Goal: Book appointment/travel/reservation

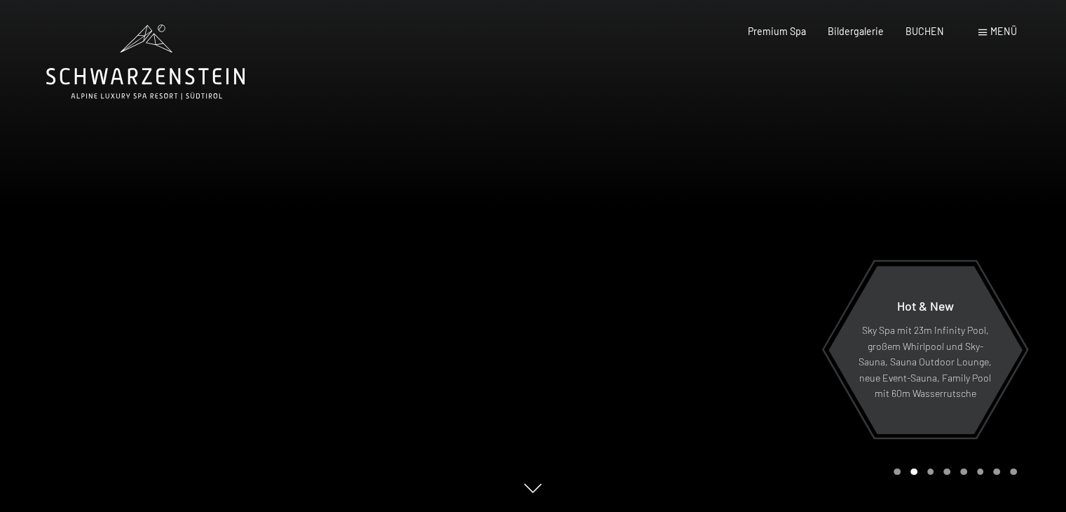
click at [914, 30] on span "BUCHEN" at bounding box center [925, 31] width 39 height 12
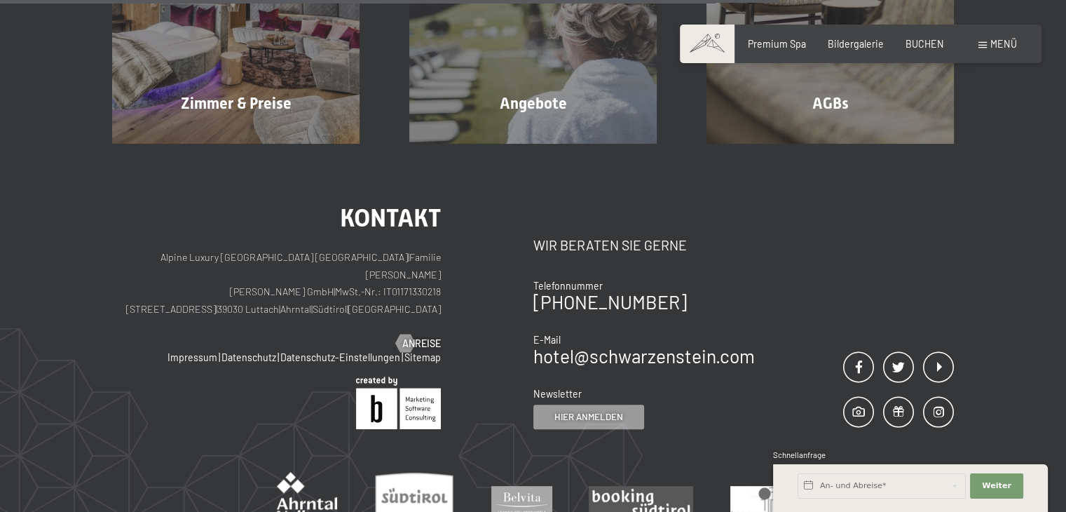
scroll to position [491, 0]
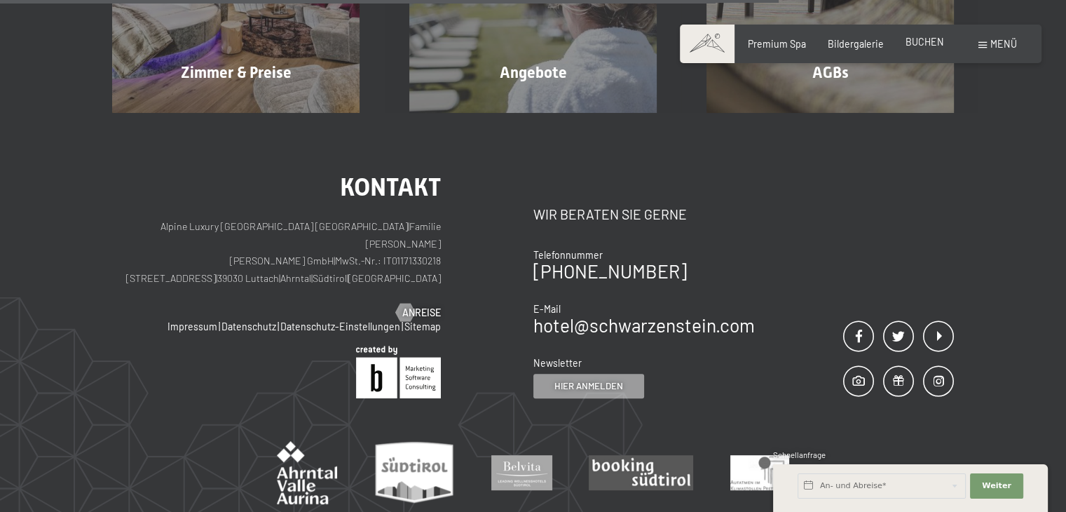
click at [937, 46] on span "BUCHEN" at bounding box center [925, 42] width 39 height 12
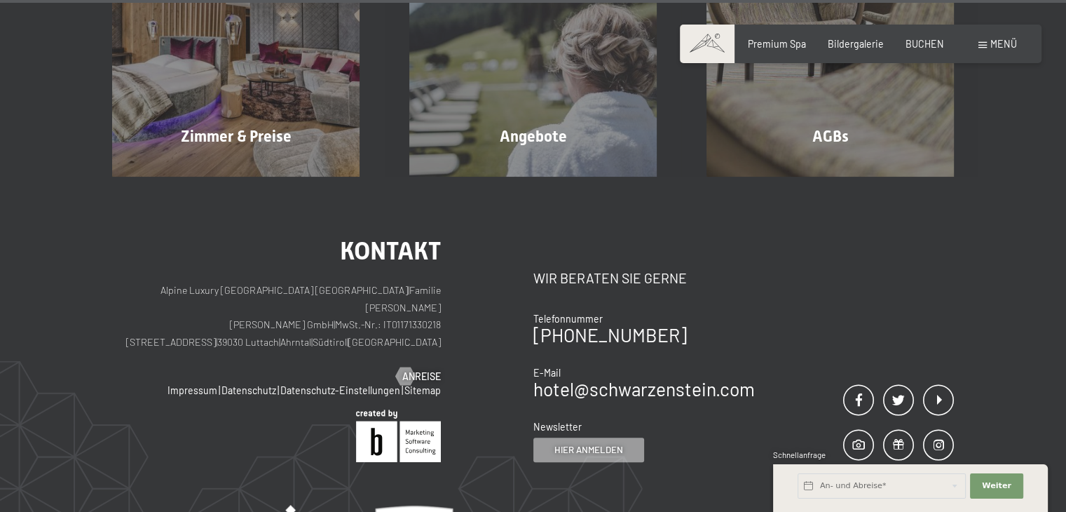
scroll to position [251, 0]
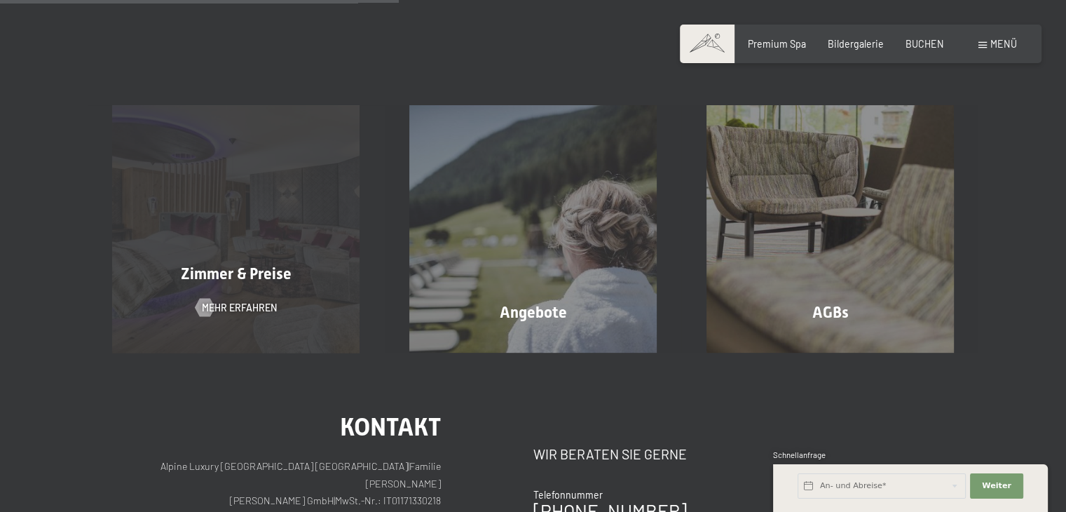
click at [291, 301] on div "Zimmer & Preise Mehr erfahren" at bounding box center [236, 229] width 297 height 248
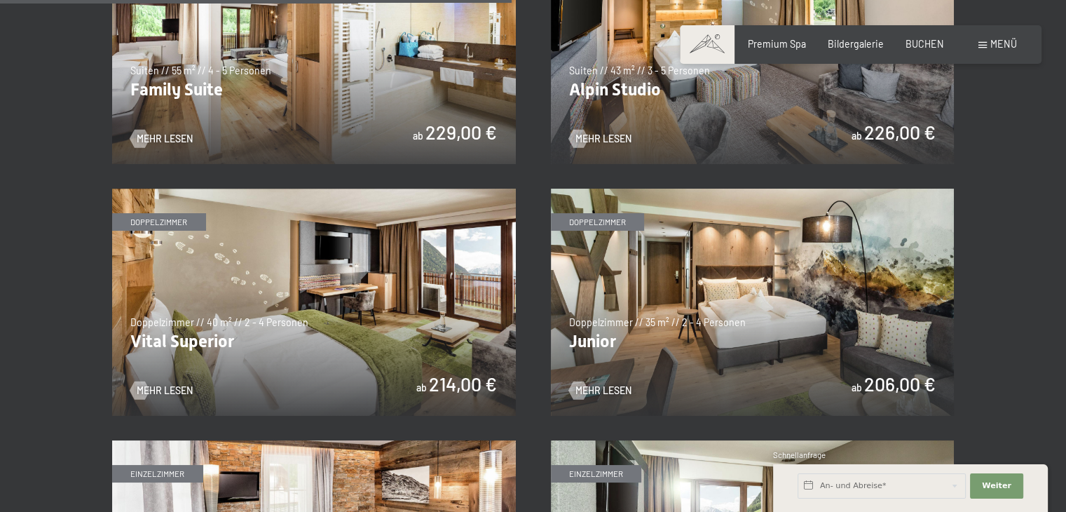
scroll to position [1893, 0]
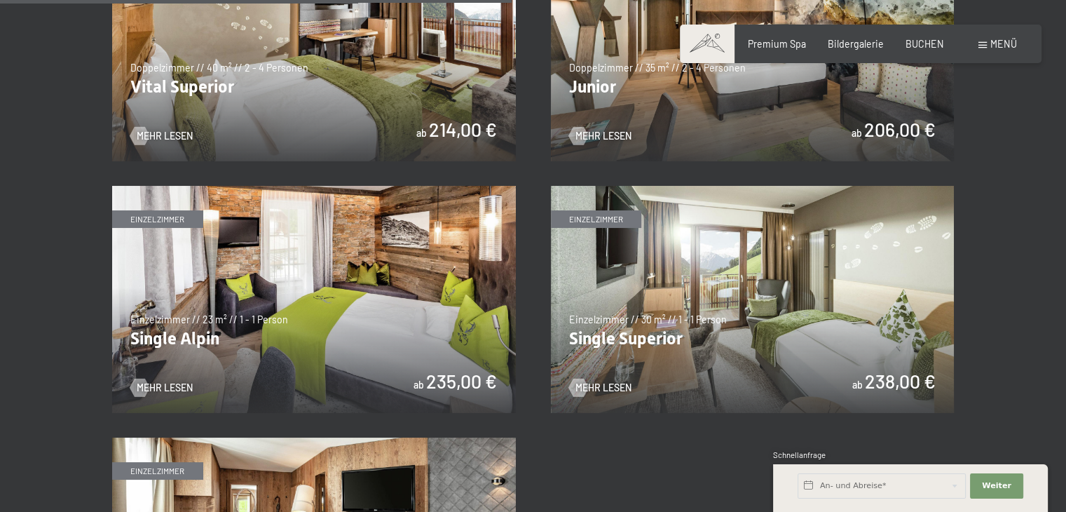
click at [323, 113] on img at bounding box center [314, 47] width 404 height 227
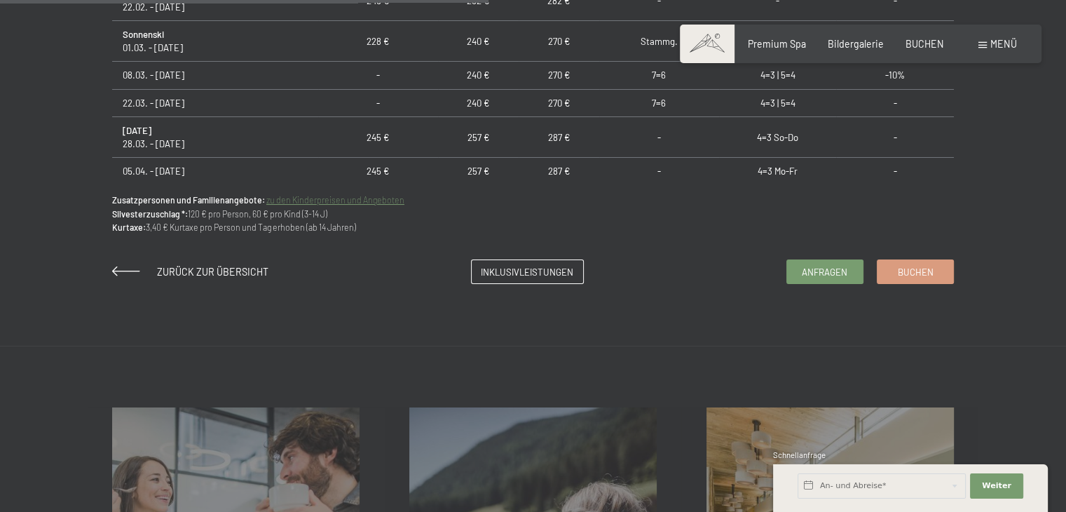
scroll to position [1192, 0]
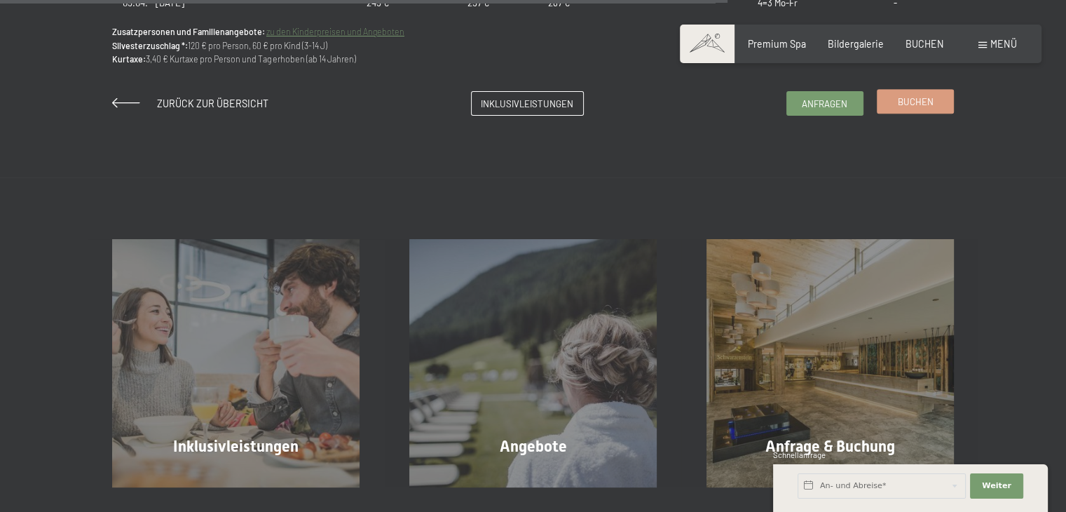
click at [917, 101] on span "Buchen" at bounding box center [916, 101] width 36 height 13
click at [916, 109] on link "Buchen" at bounding box center [916, 101] width 76 height 23
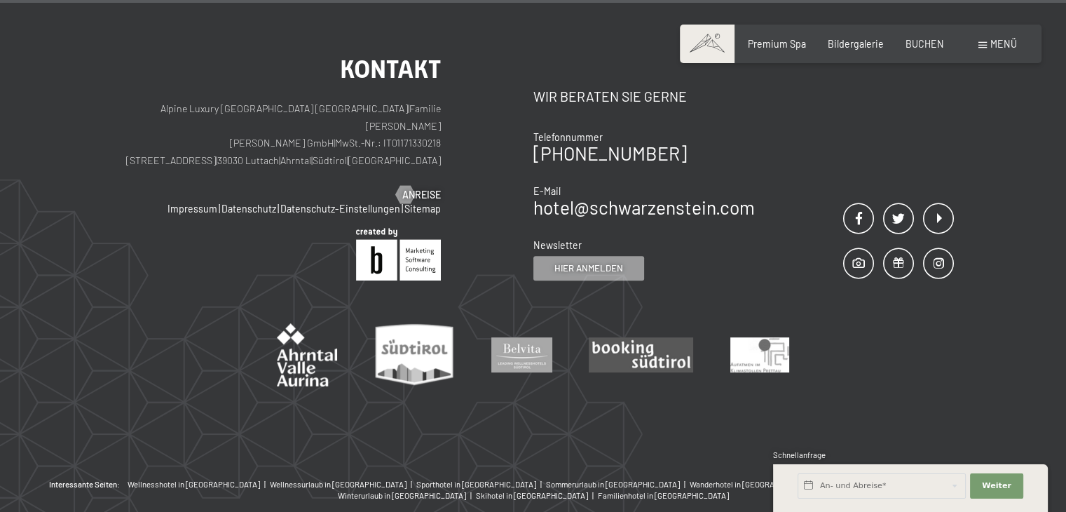
scroll to position [672, 0]
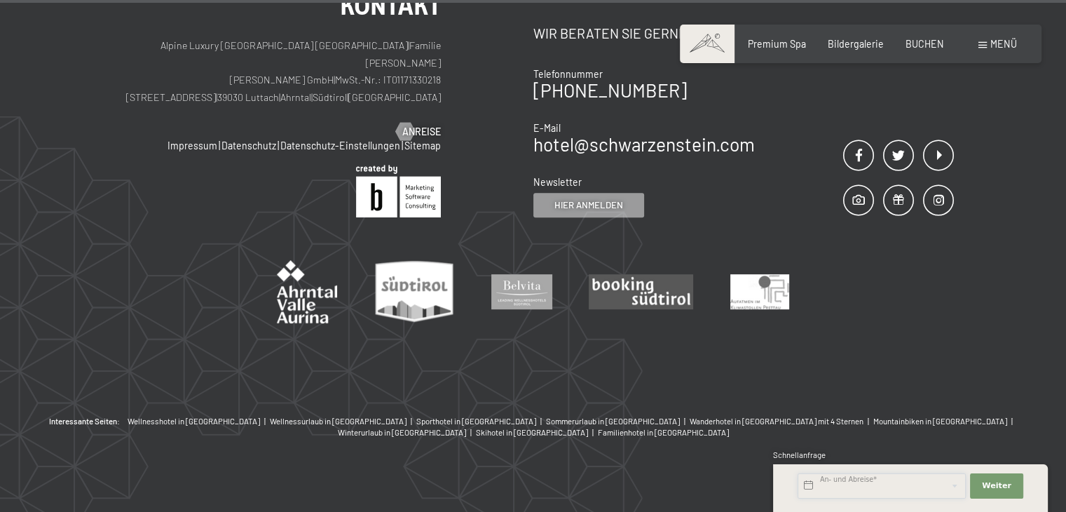
click at [861, 494] on input "text" at bounding box center [882, 485] width 168 height 25
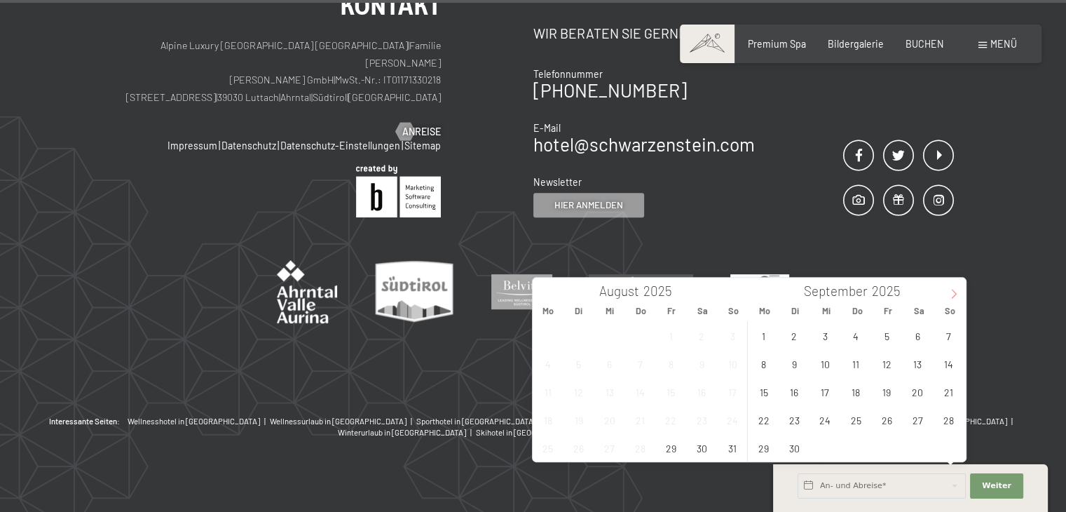
click at [949, 292] on icon at bounding box center [954, 294] width 10 height 10
type input "2026"
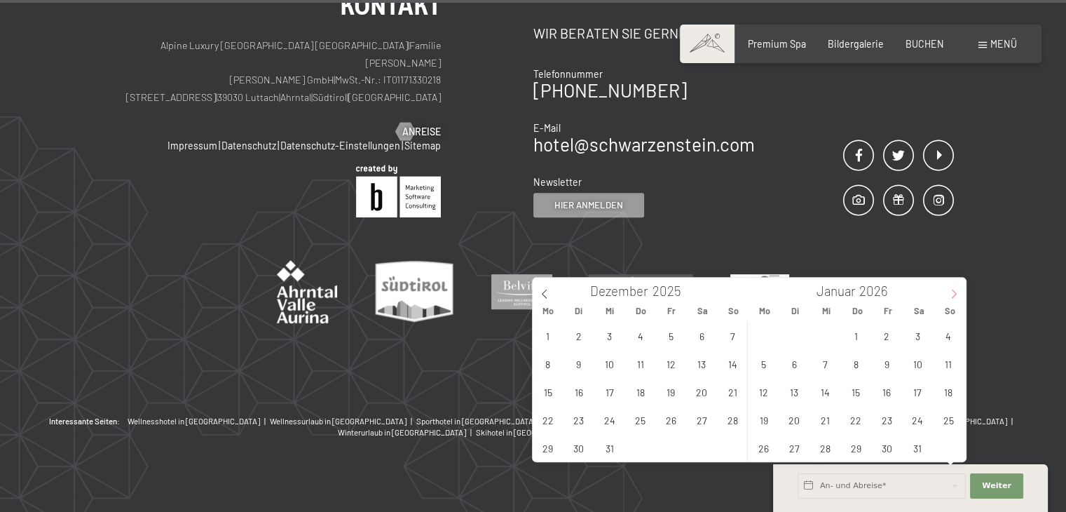
click at [949, 292] on icon at bounding box center [954, 294] width 10 height 10
type input "2026"
click at [949, 292] on icon at bounding box center [954, 294] width 10 height 10
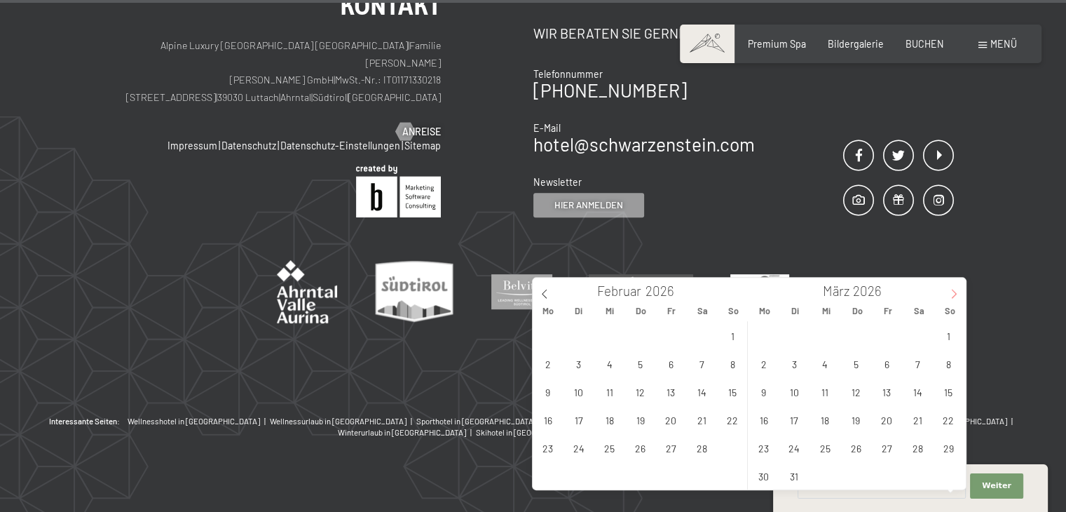
click at [949, 292] on icon at bounding box center [954, 294] width 10 height 10
click at [887, 420] on span "24" at bounding box center [887, 419] width 27 height 27
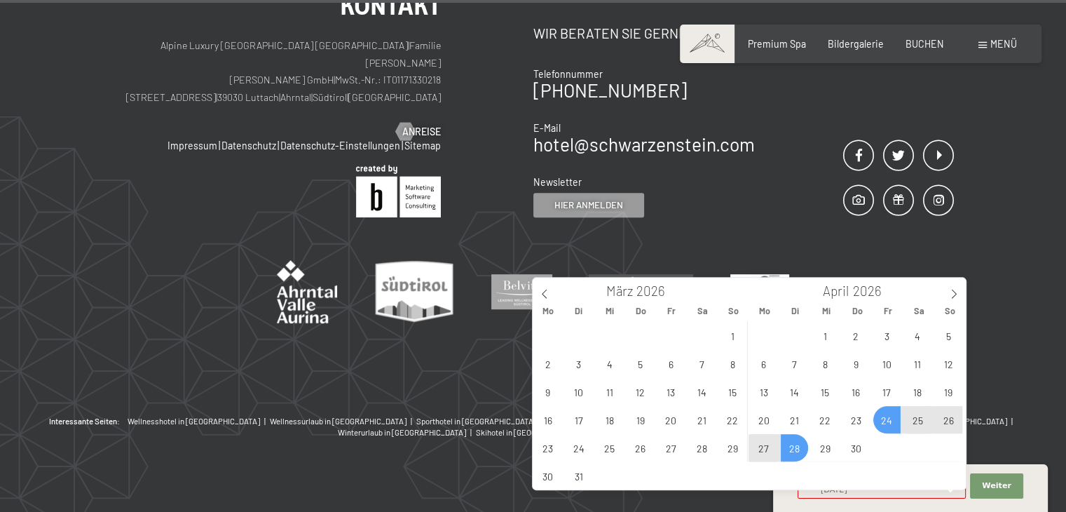
click at [788, 452] on span "28" at bounding box center [794, 447] width 27 height 27
type input "Fr. 24.04.2026 - Di. 28.04.2026"
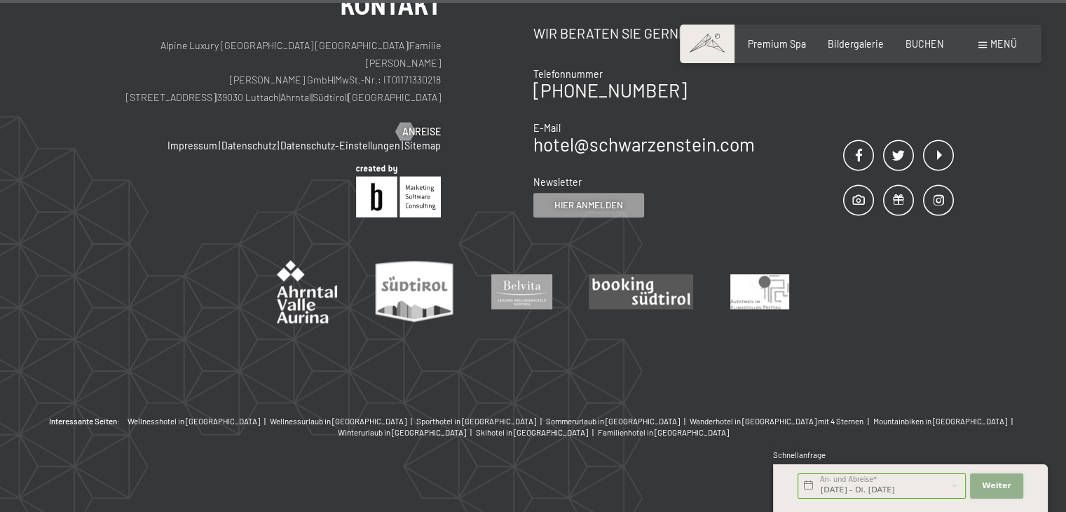
click at [996, 489] on span "Weiter" at bounding box center [996, 485] width 29 height 11
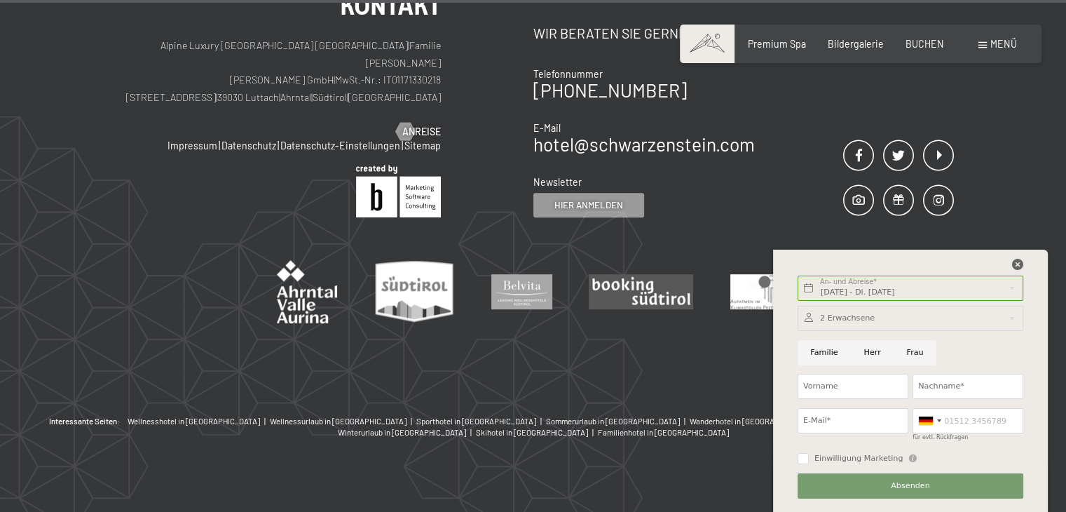
click at [1015, 268] on icon at bounding box center [1017, 264] width 11 height 11
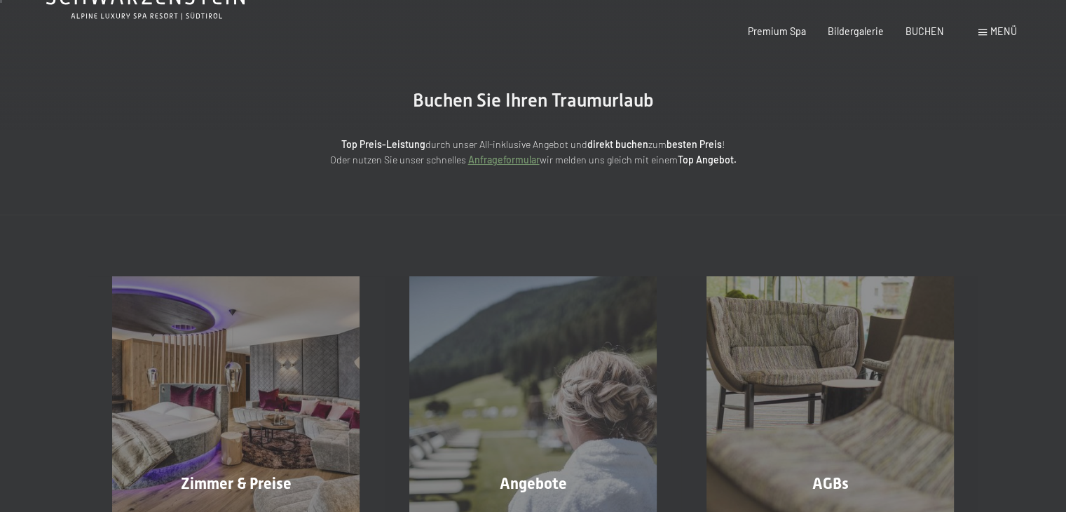
scroll to position [0, 0]
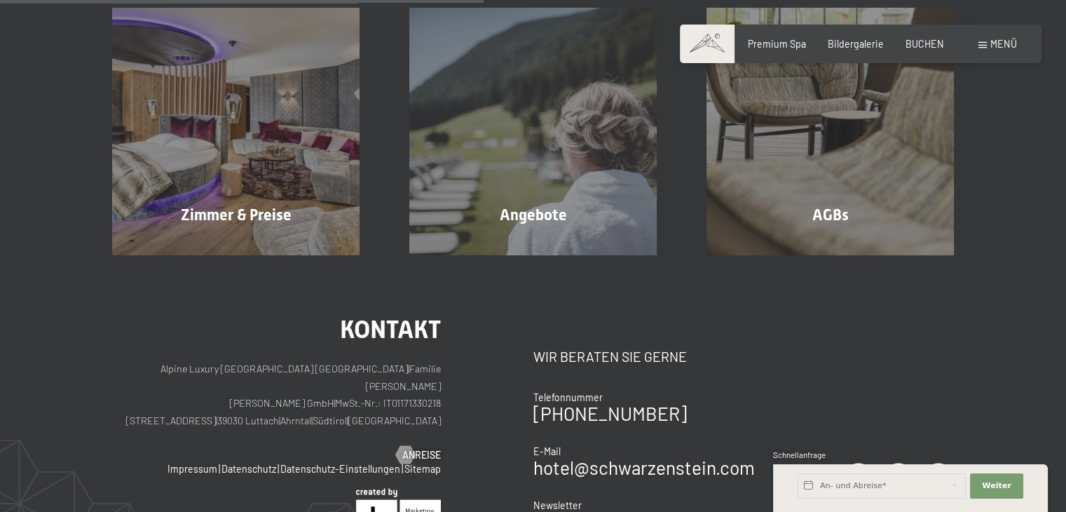
scroll to position [351, 0]
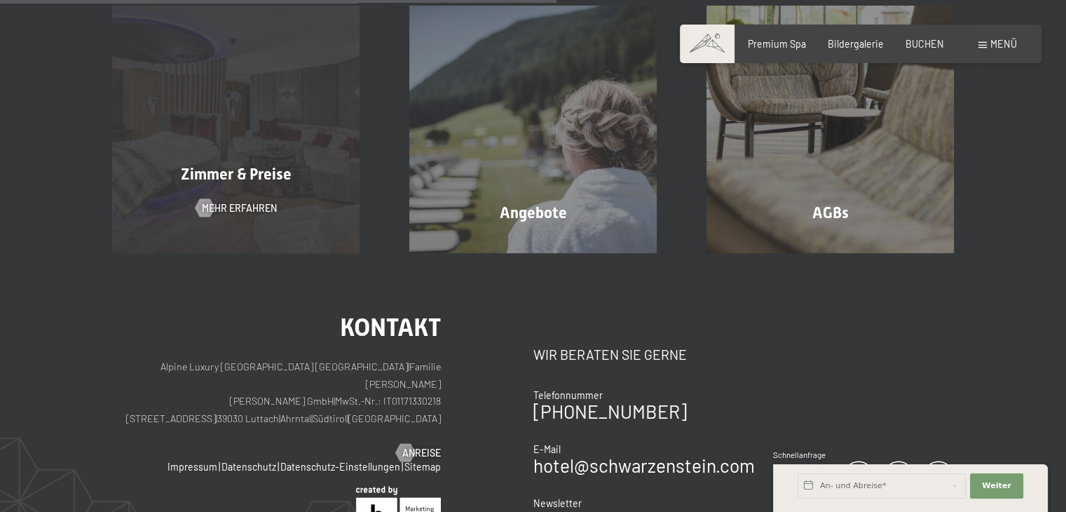
click at [205, 133] on div "Zimmer & Preise Mehr erfahren" at bounding box center [236, 130] width 297 height 248
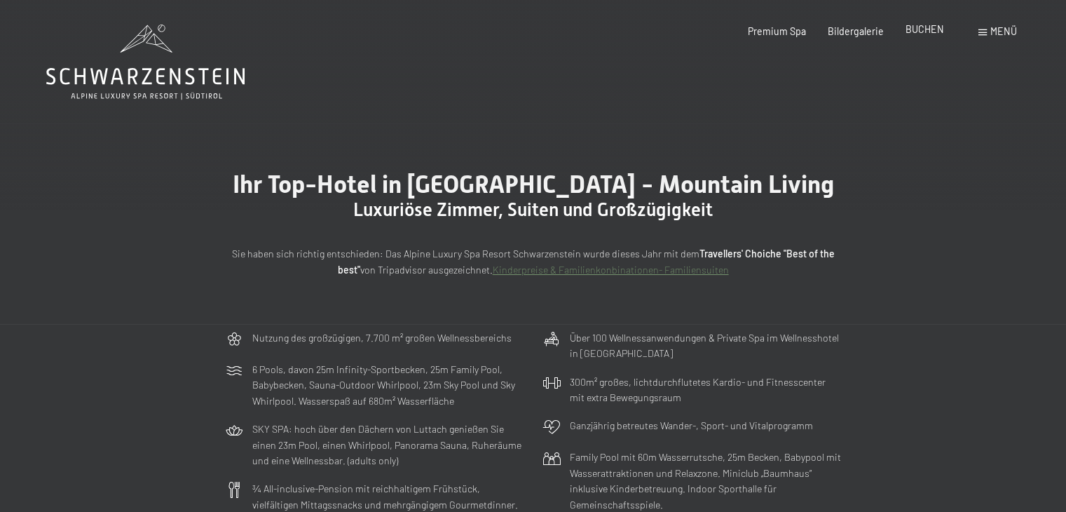
click at [923, 26] on span "BUCHEN" at bounding box center [925, 29] width 39 height 12
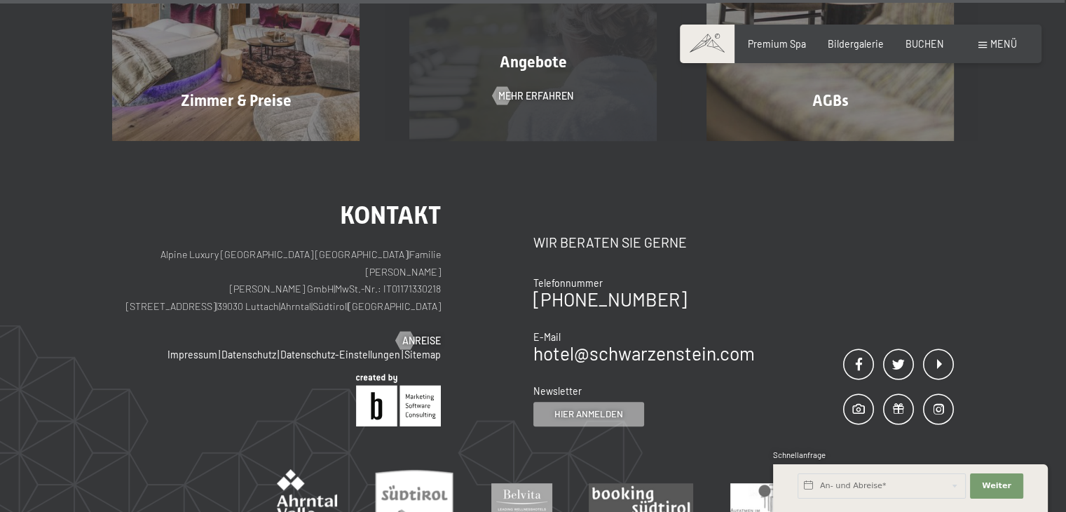
scroll to position [251, 0]
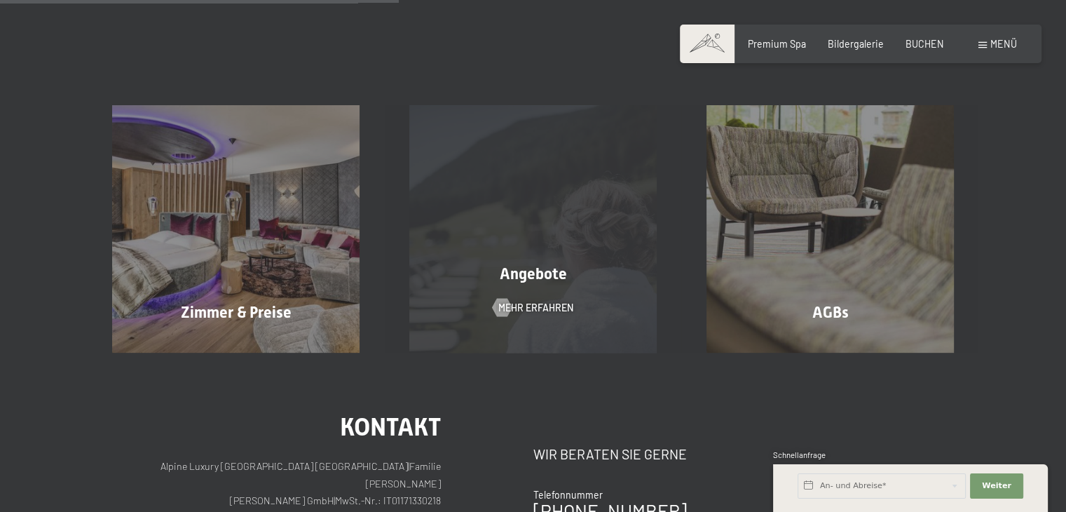
click at [510, 278] on span "Angebote" at bounding box center [533, 274] width 67 height 18
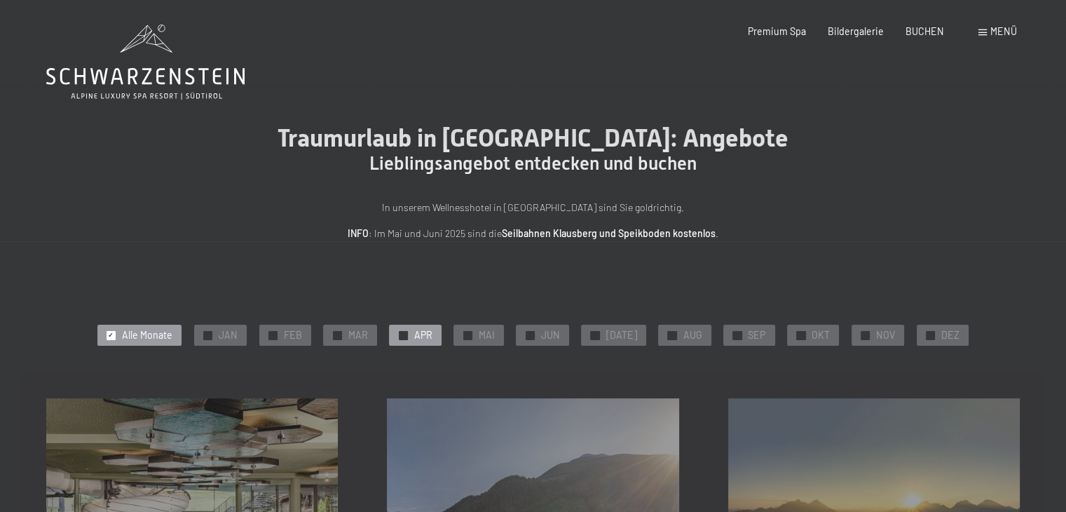
click at [406, 332] on span "✓" at bounding box center [403, 335] width 6 height 8
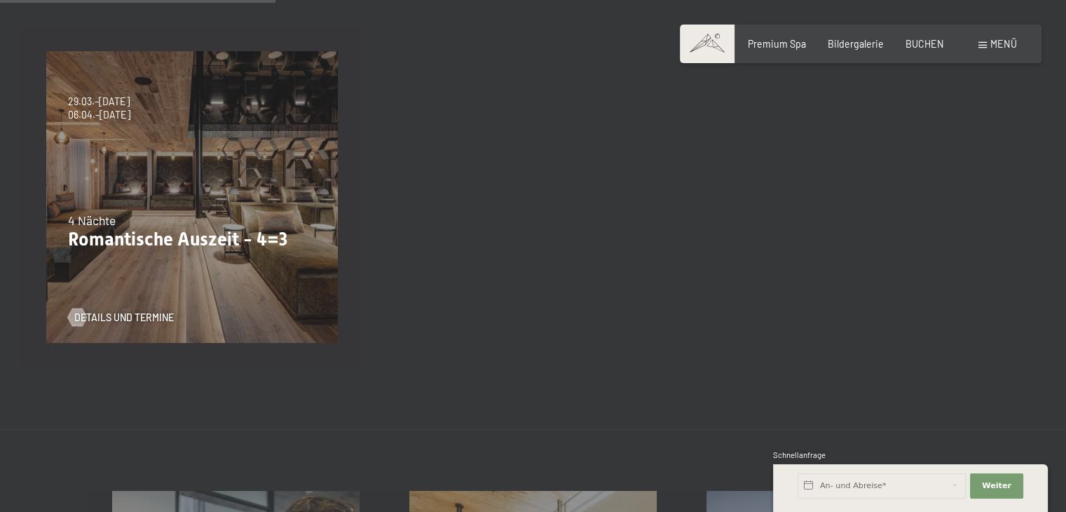
scroll to position [280, 0]
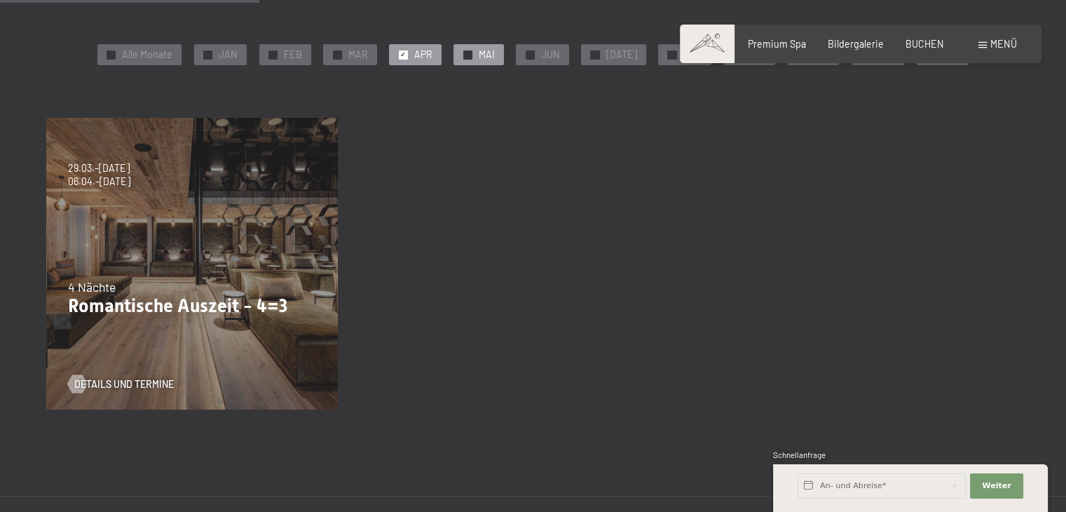
click at [471, 56] on div "✓" at bounding box center [467, 54] width 9 height 9
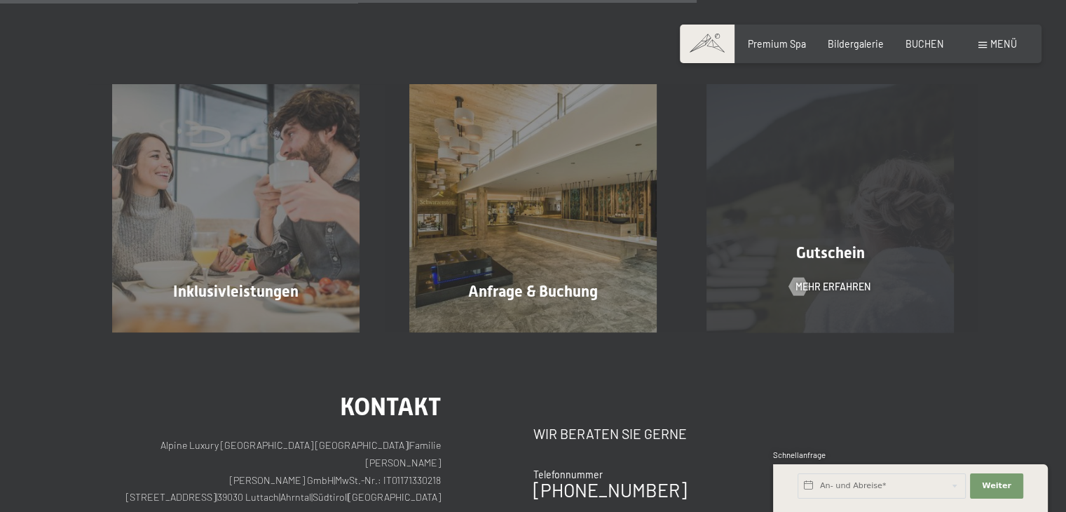
scroll to position [841, 0]
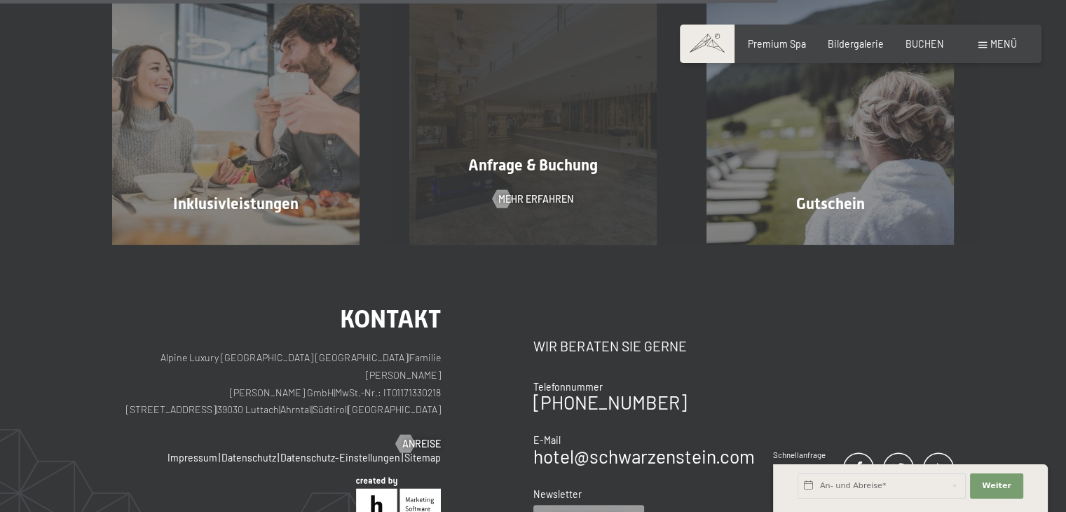
click at [596, 175] on div "Anfrage & Buchung" at bounding box center [533, 166] width 297 height 22
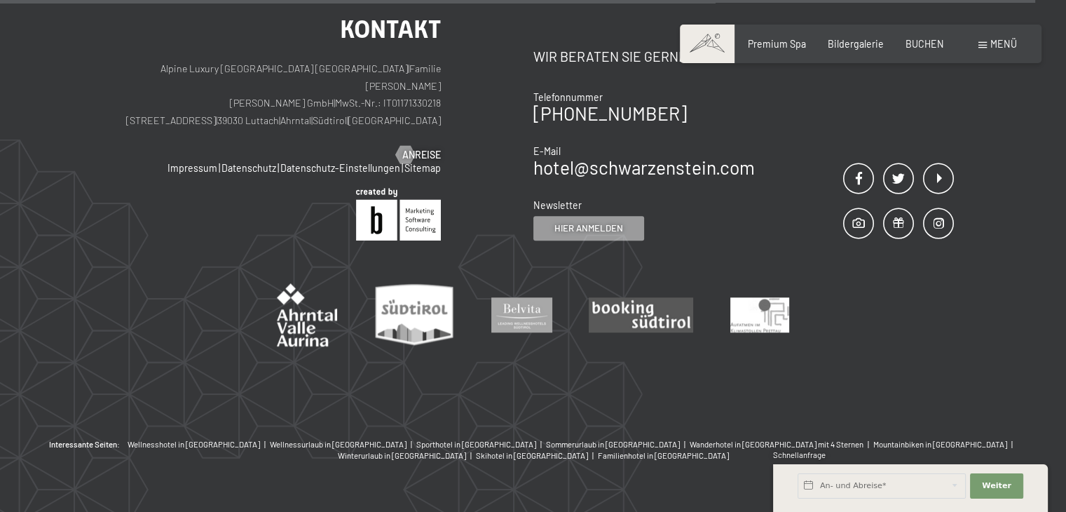
scroll to position [1284, 0]
